Goal: Information Seeking & Learning: Learn about a topic

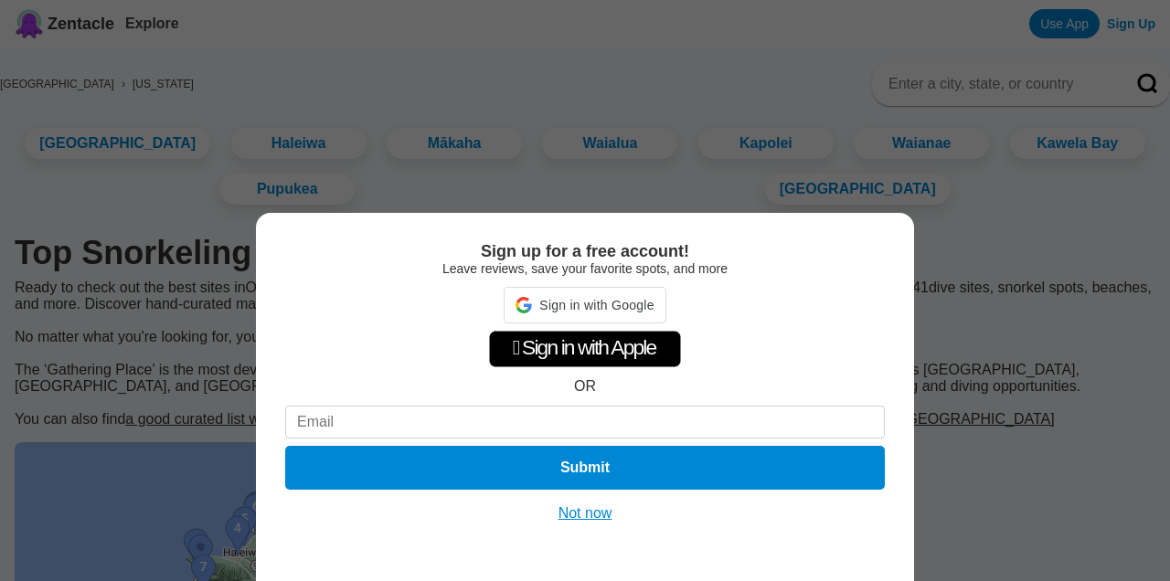
scroll to position [7, 0]
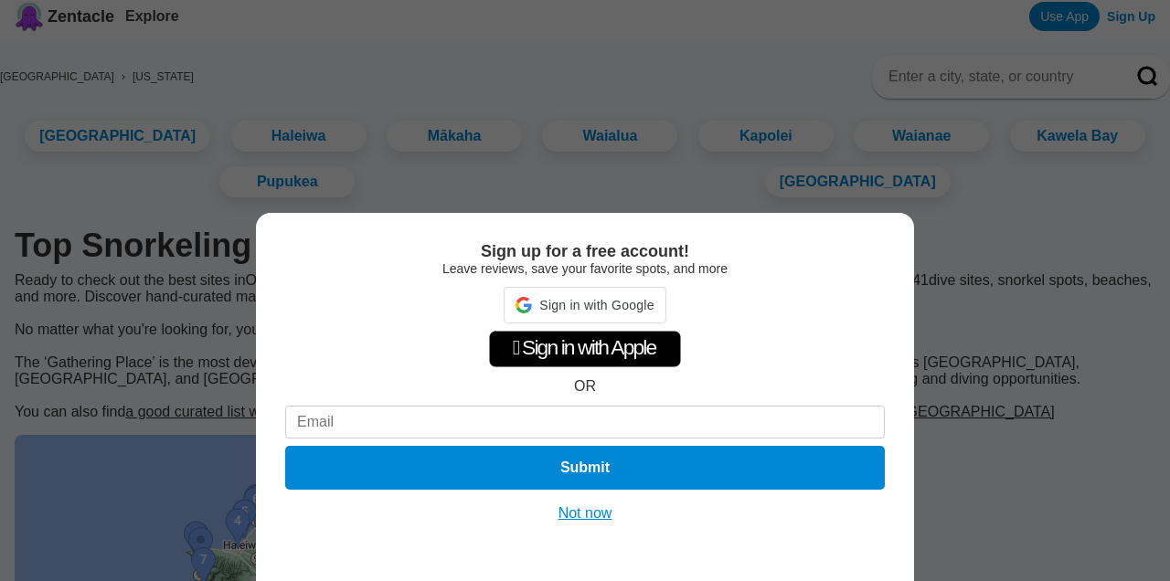
click at [596, 514] on button "Not now" at bounding box center [585, 514] width 65 height 18
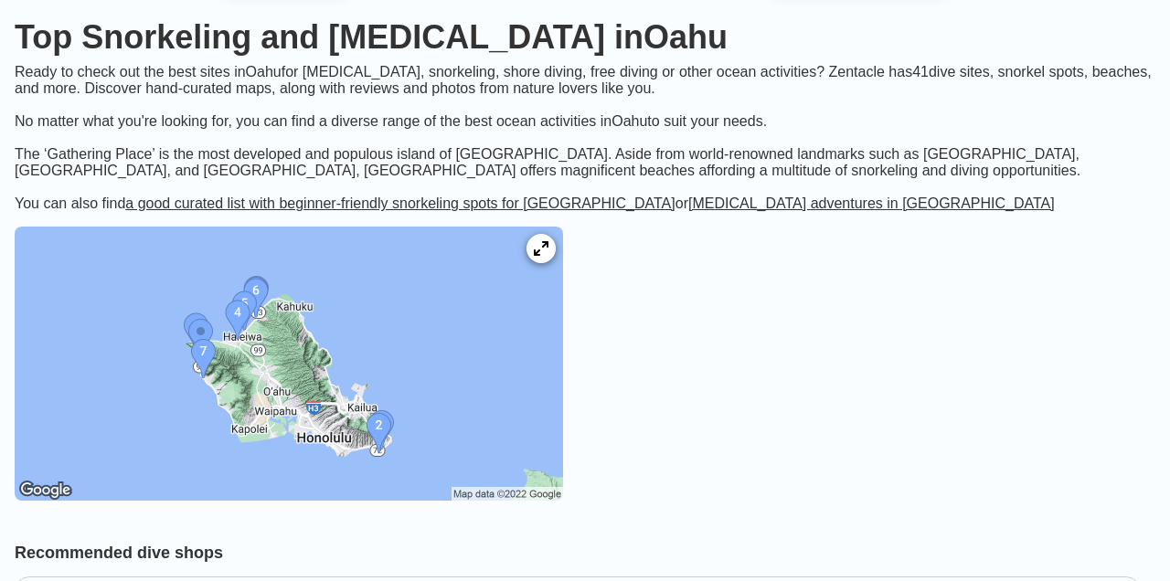
scroll to position [218, 0]
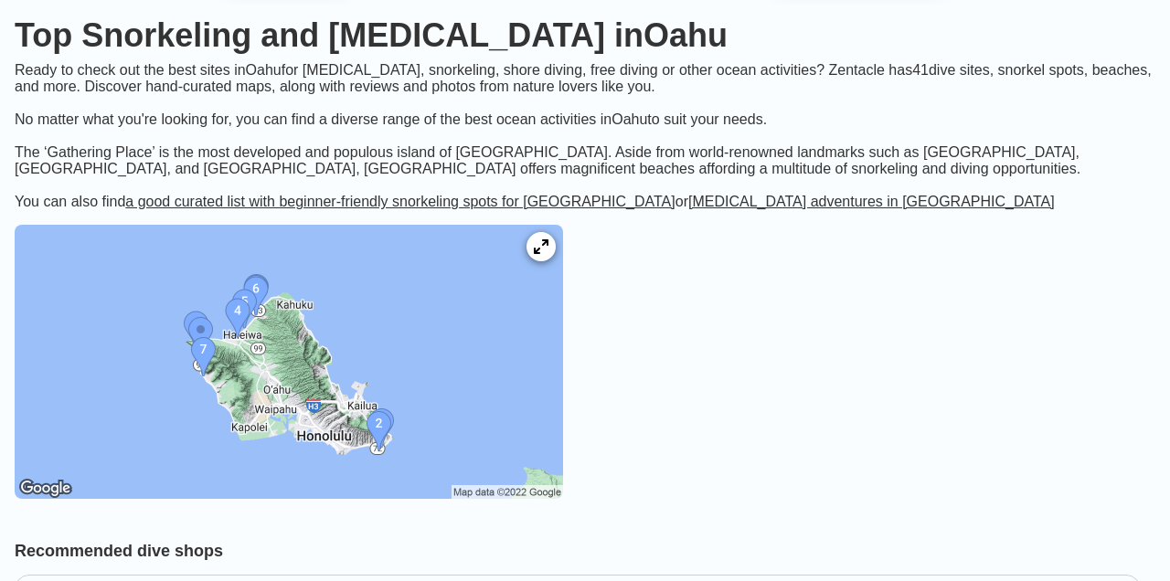
click at [344, 391] on img at bounding box center [289, 362] width 548 height 274
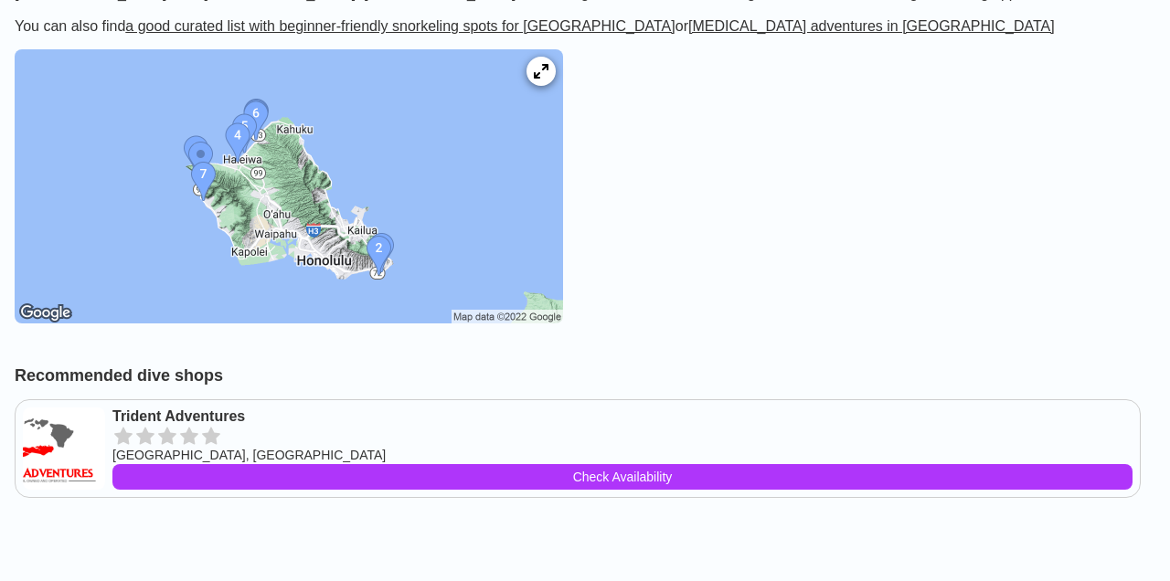
scroll to position [402, 0]
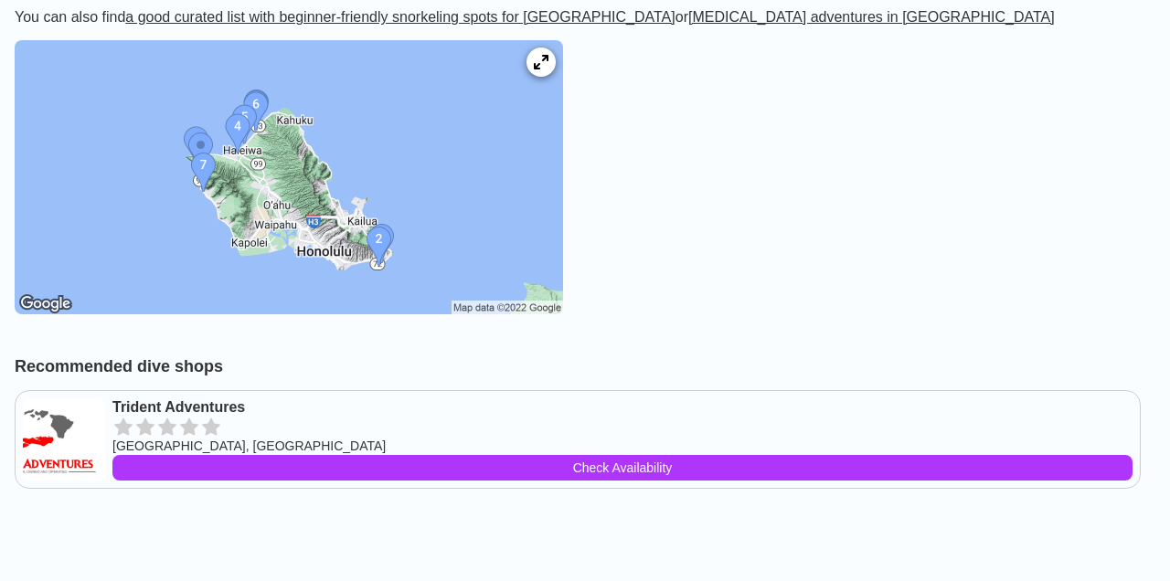
click at [262, 188] on img at bounding box center [289, 177] width 548 height 274
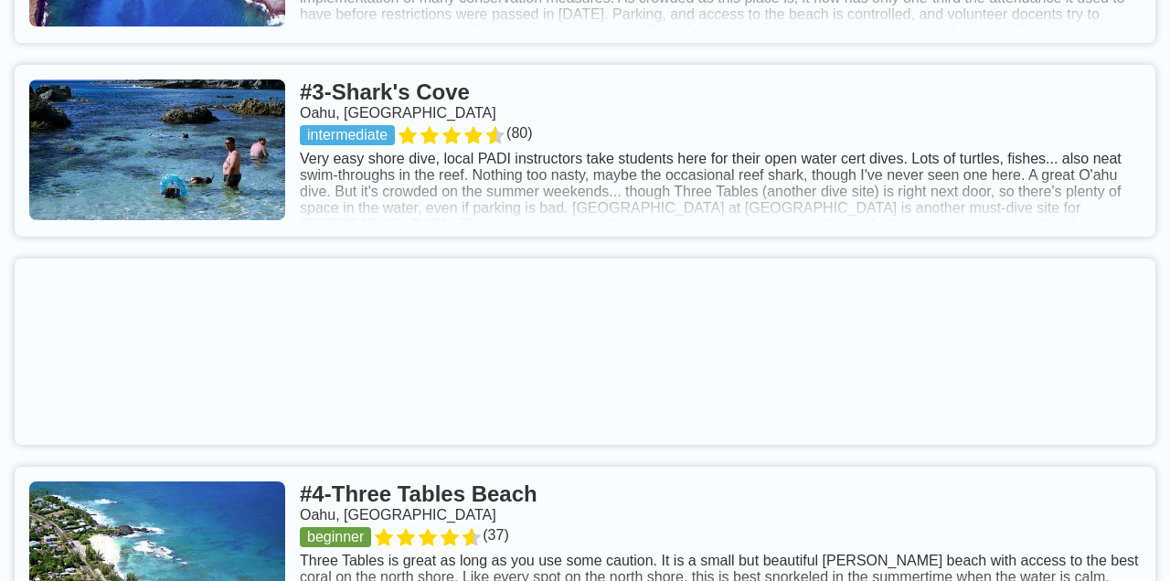
scroll to position [1382, 0]
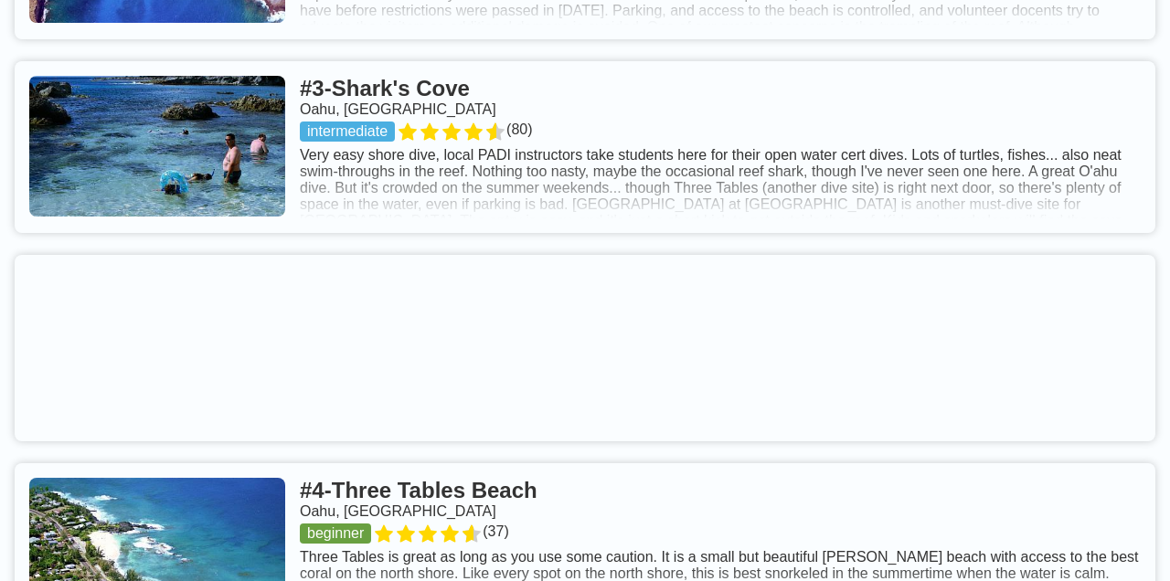
click at [977, 221] on link at bounding box center [585, 147] width 1141 height 172
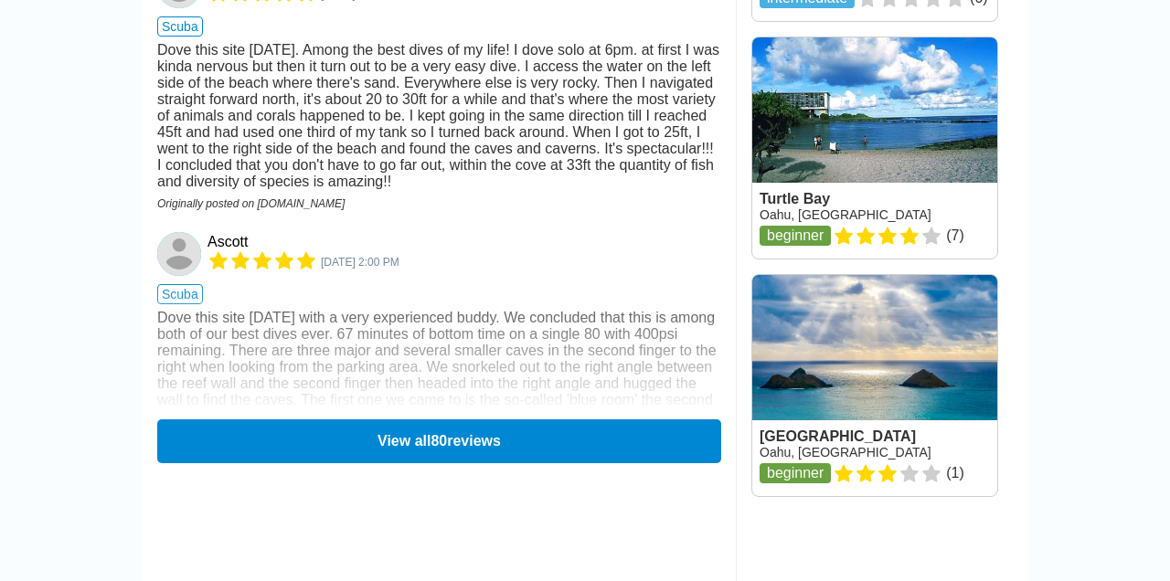
scroll to position [2797, 0]
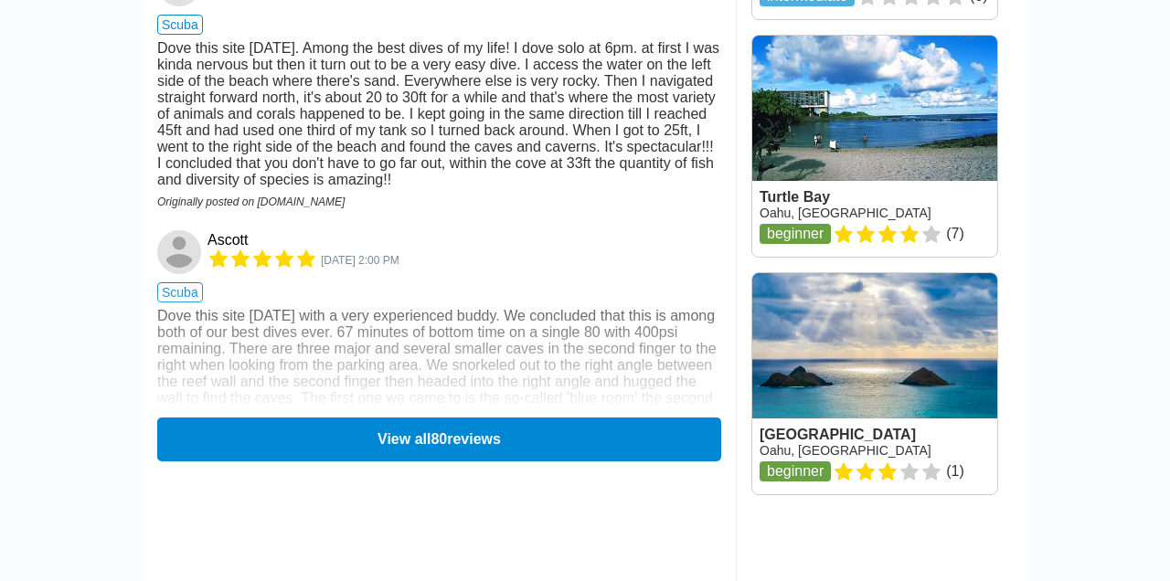
click at [464, 326] on div "Dove this site [DATE] with a very experienced buddy. We concluded that this is …" at bounding box center [439, 382] width 564 height 148
click at [471, 417] on button "View all 80 reviews" at bounding box center [439, 439] width 575 height 45
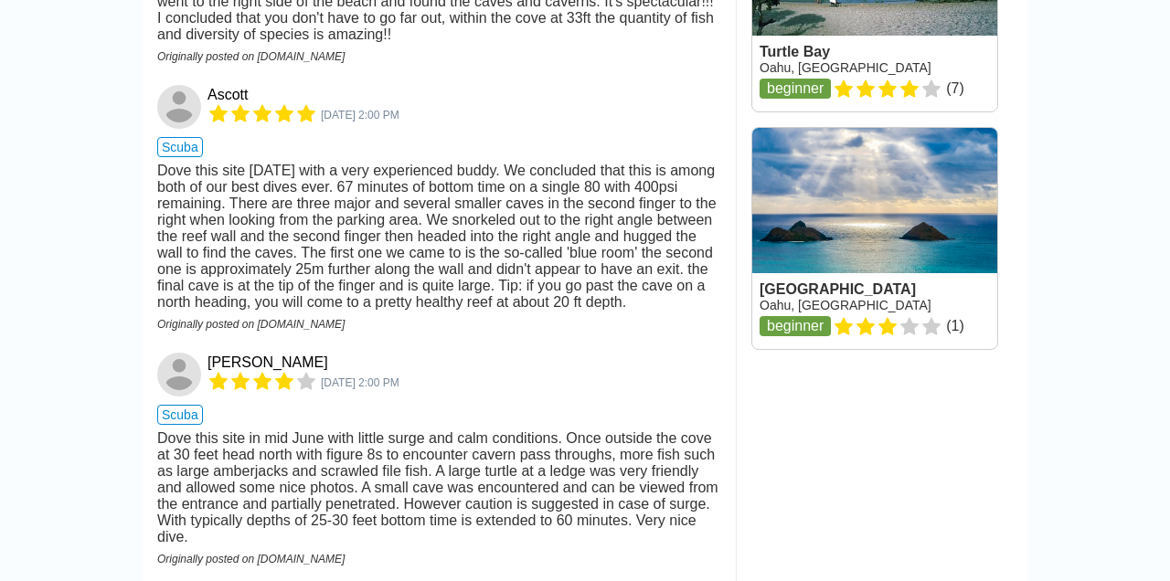
scroll to position [3013, 0]
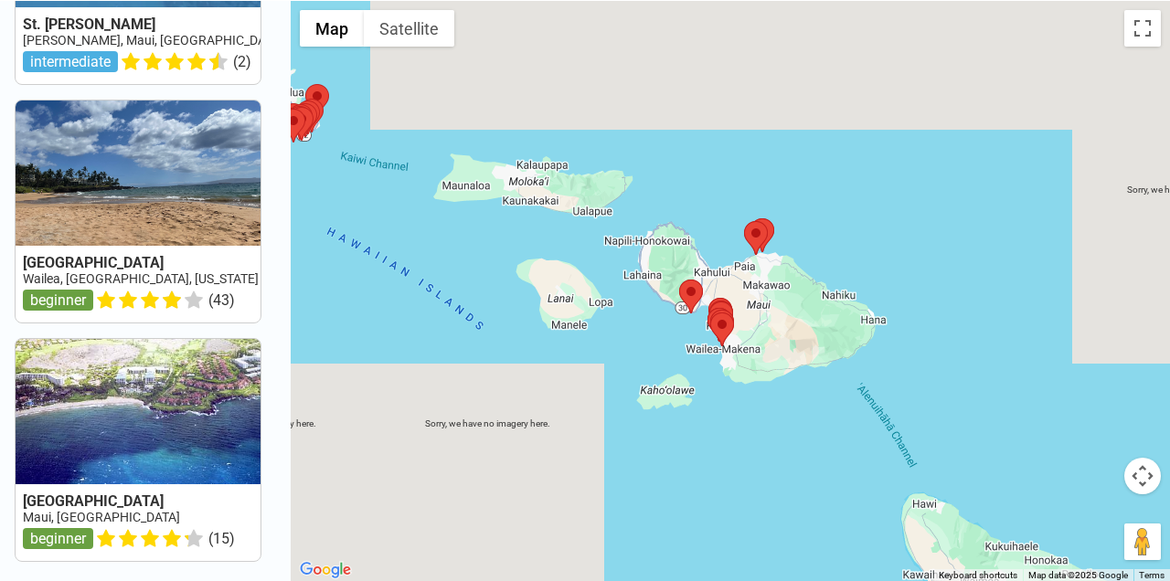
scroll to position [50, 0]
